Goal: Find contact information: Find contact information

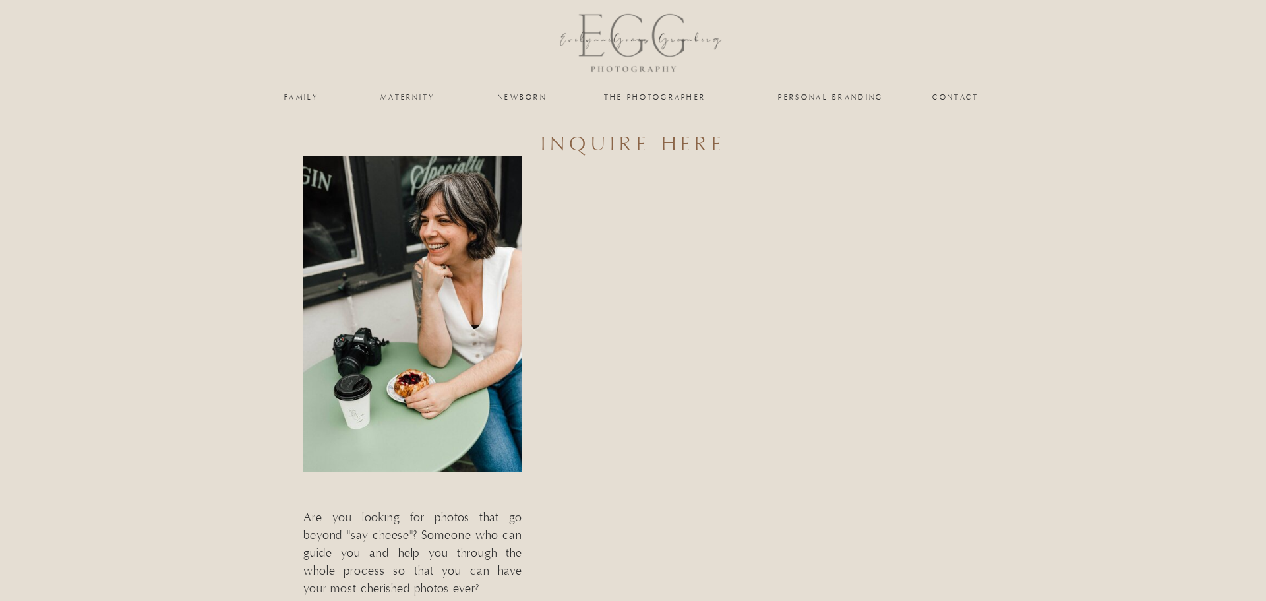
click at [667, 101] on nav "the photographer" at bounding box center [655, 97] width 132 height 8
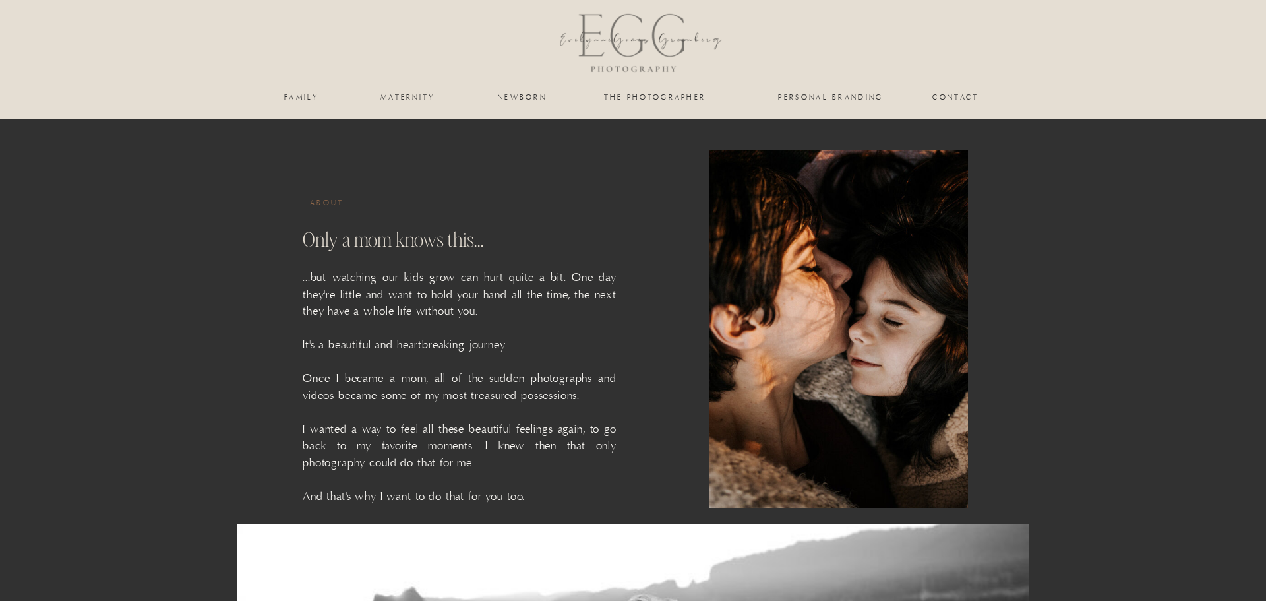
click at [934, 97] on nav "Contact" at bounding box center [955, 97] width 47 height 8
